Goal: Task Accomplishment & Management: Complete application form

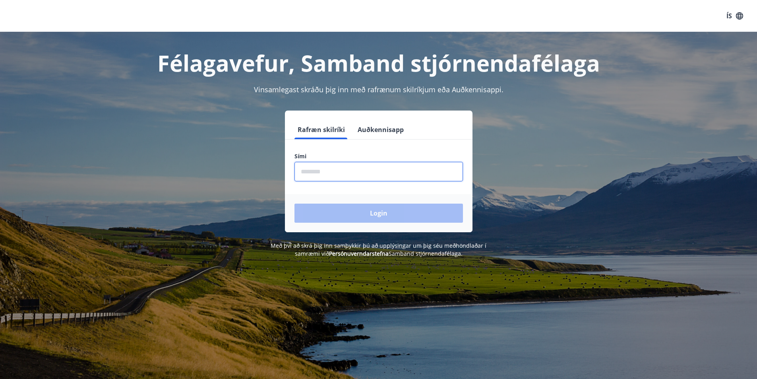
click at [402, 176] on input "phone" at bounding box center [378, 171] width 168 height 19
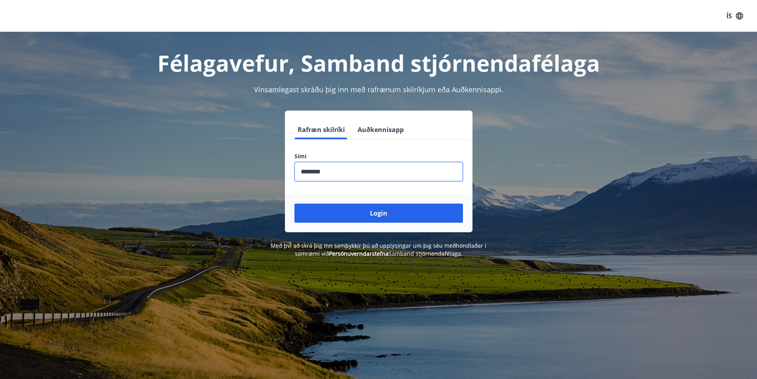
type input "********"
click at [294, 203] on button "Login" at bounding box center [378, 212] width 168 height 19
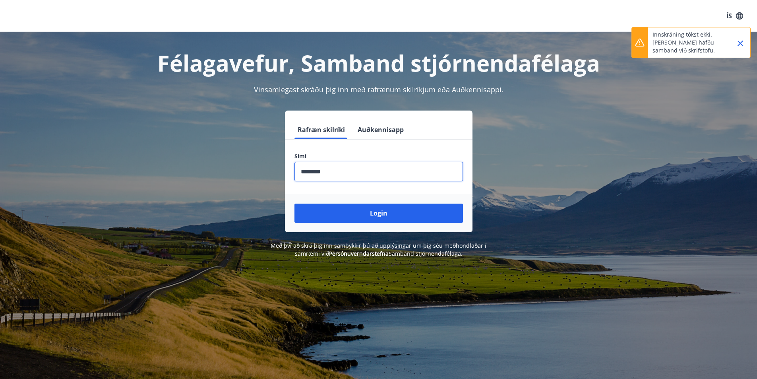
click at [367, 175] on input "phone" at bounding box center [378, 171] width 168 height 19
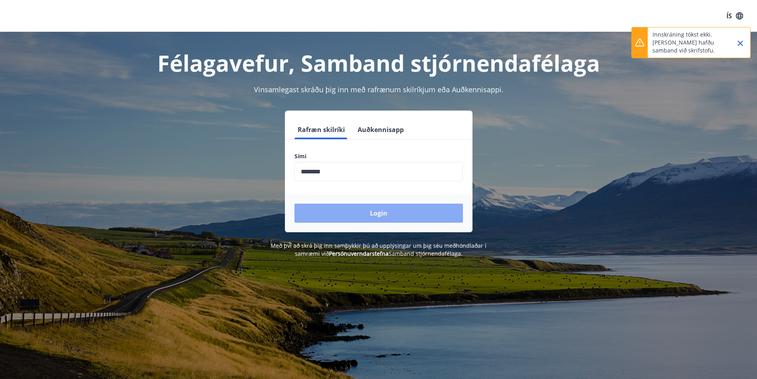
click at [371, 213] on button "Login" at bounding box center [378, 212] width 168 height 19
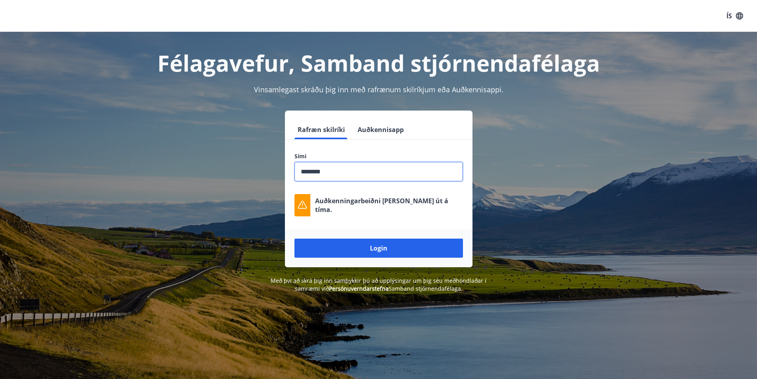
click at [338, 170] on input "phone" at bounding box center [378, 171] width 168 height 19
click at [398, 250] on button "Login" at bounding box center [378, 247] width 168 height 19
